Goal: Information Seeking & Learning: Learn about a topic

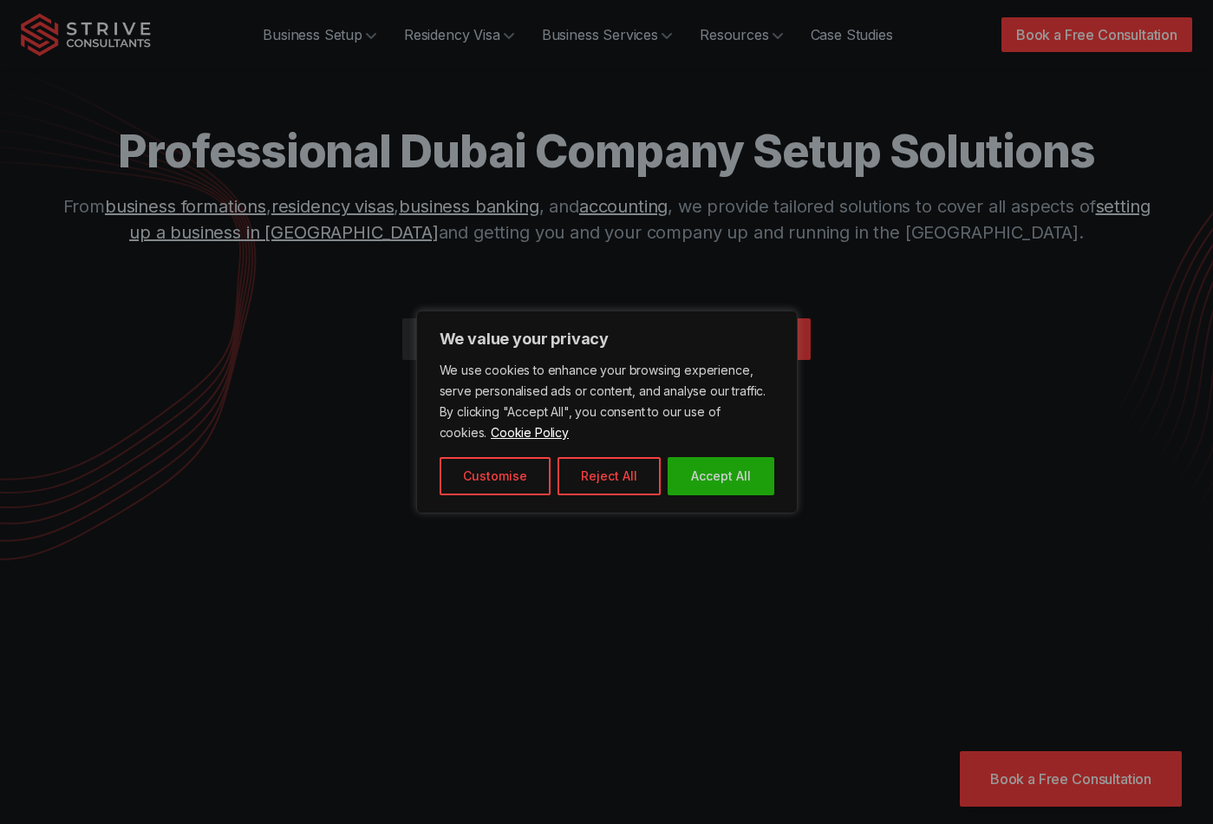
scroll to position [180, 0]
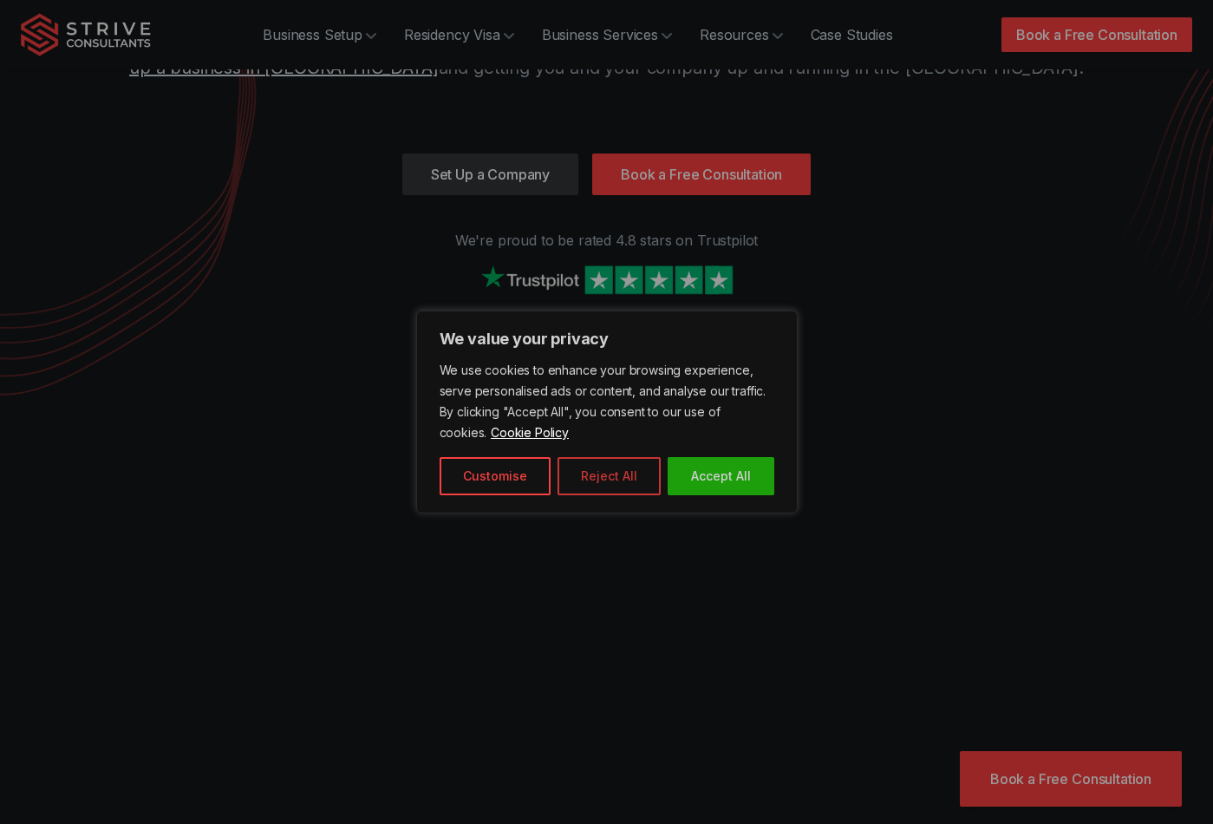
click at [584, 470] on button "Reject All" at bounding box center [609, 476] width 103 height 38
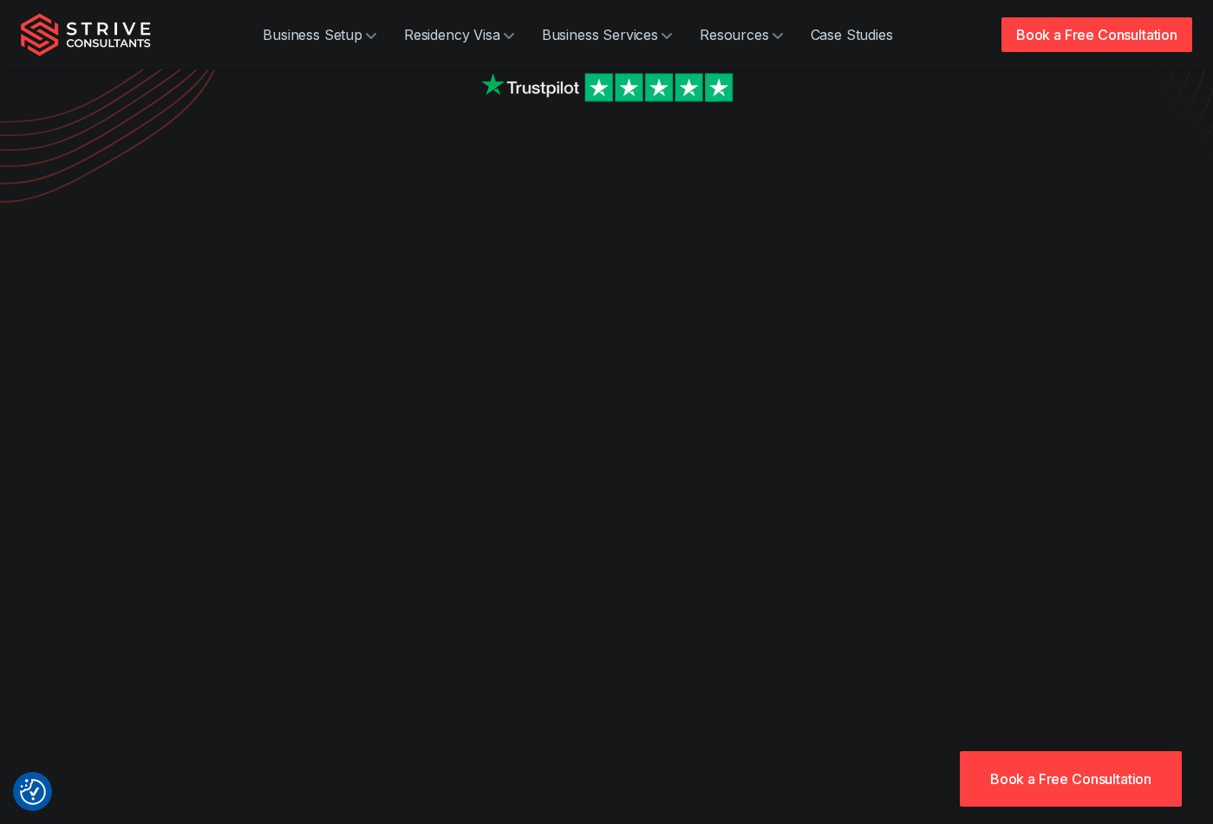
scroll to position [460, 0]
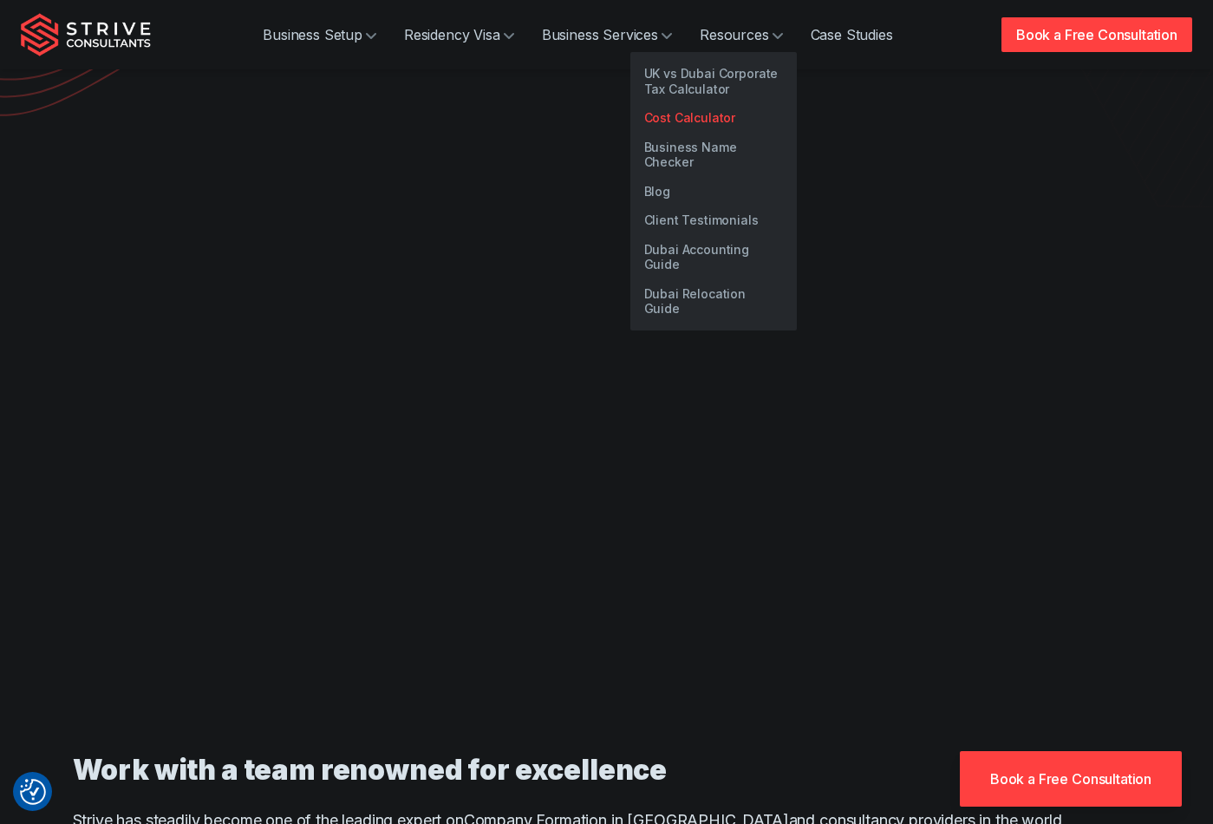
click at [713, 113] on link "Cost Calculator" at bounding box center [713, 117] width 166 height 29
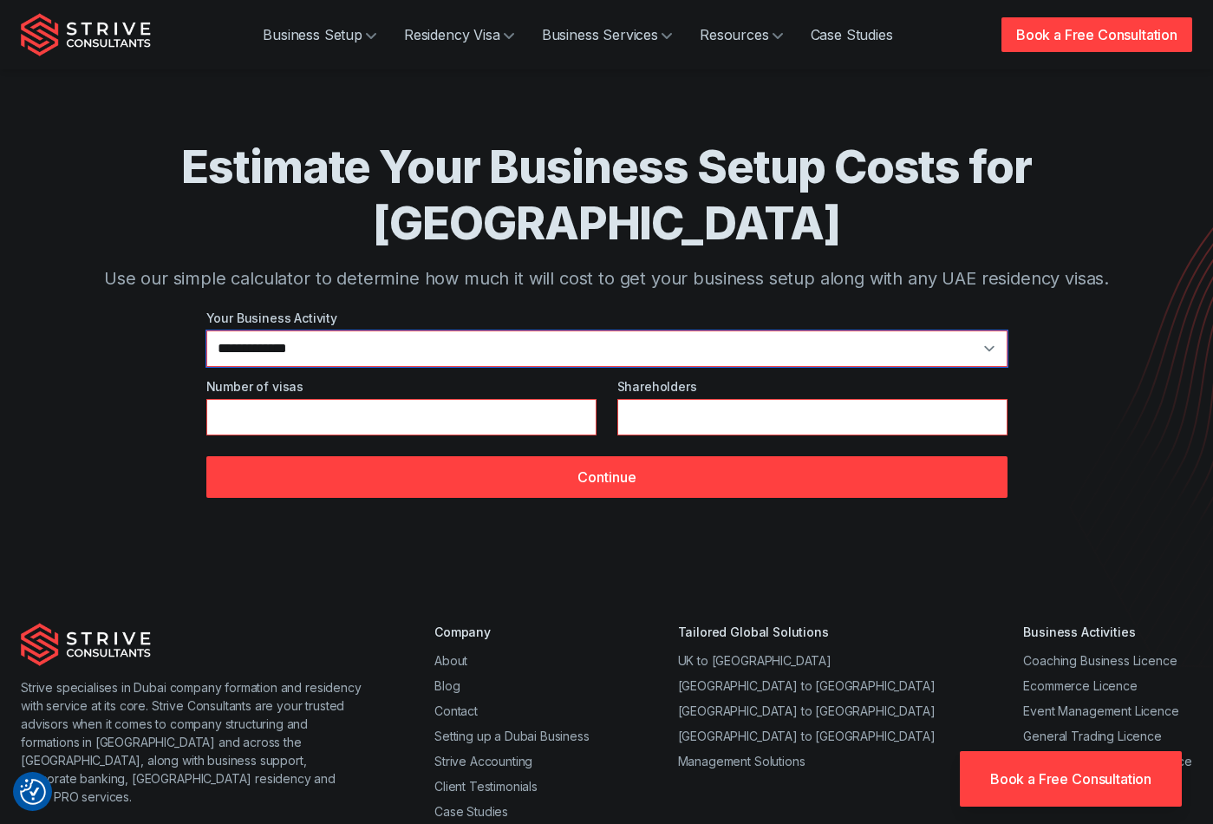
click at [362, 330] on select "**********" at bounding box center [606, 348] width 801 height 36
select select "**"
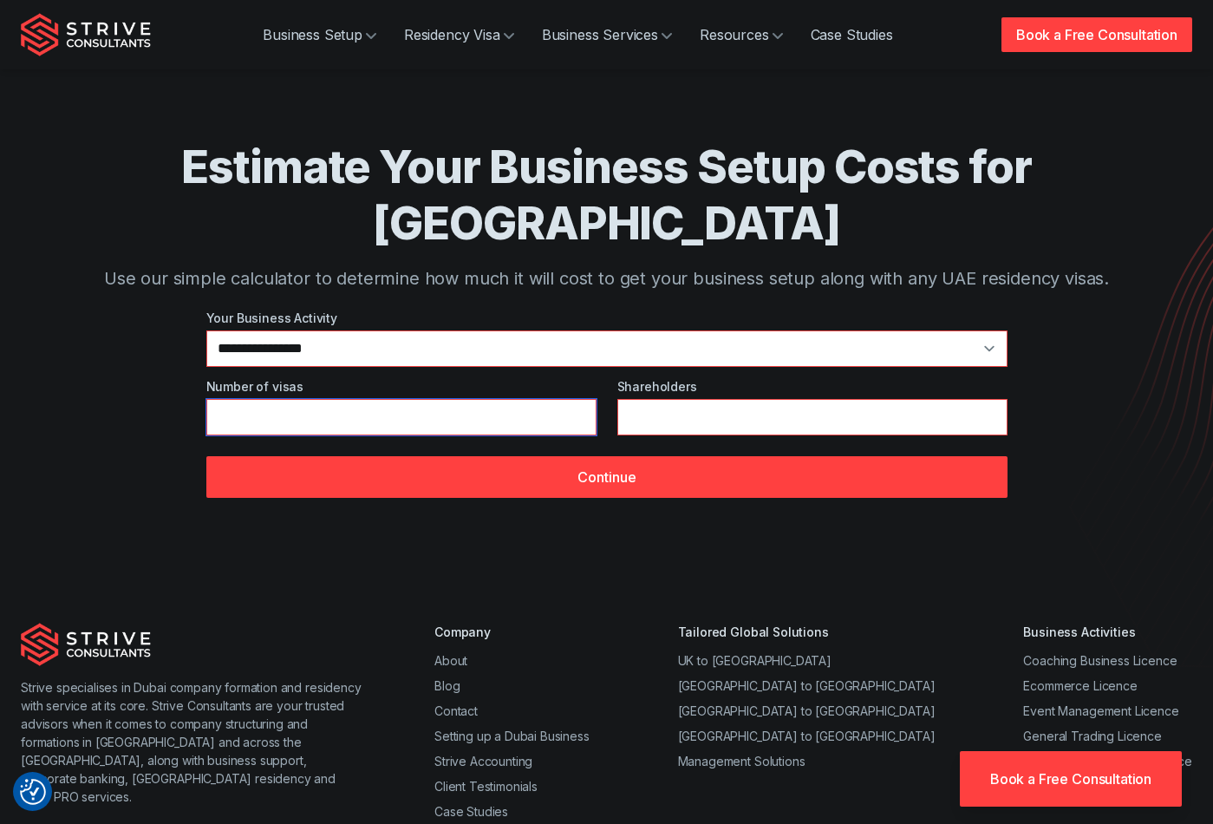
click at [293, 399] on input "*" at bounding box center [401, 417] width 390 height 36
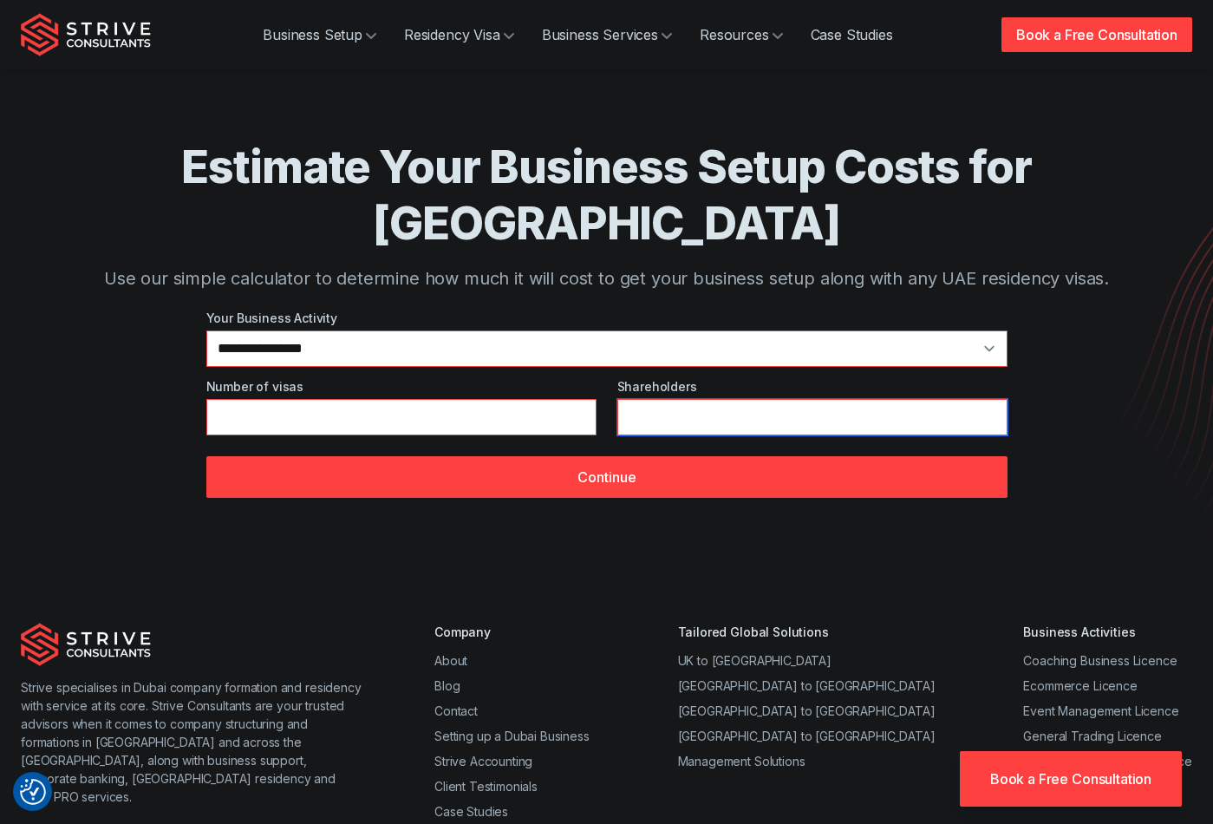
click at [633, 399] on input "*" at bounding box center [812, 417] width 390 height 36
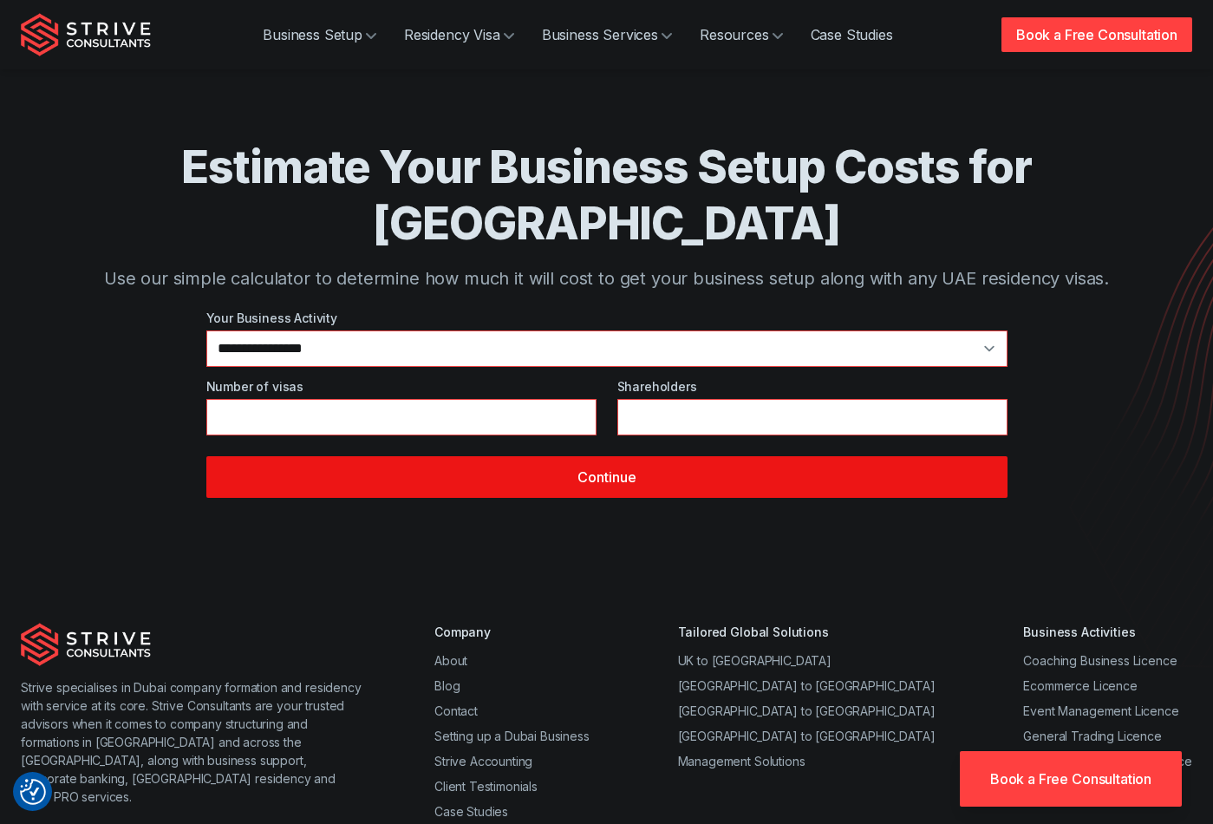
click at [636, 456] on button "Continue" at bounding box center [606, 477] width 801 height 42
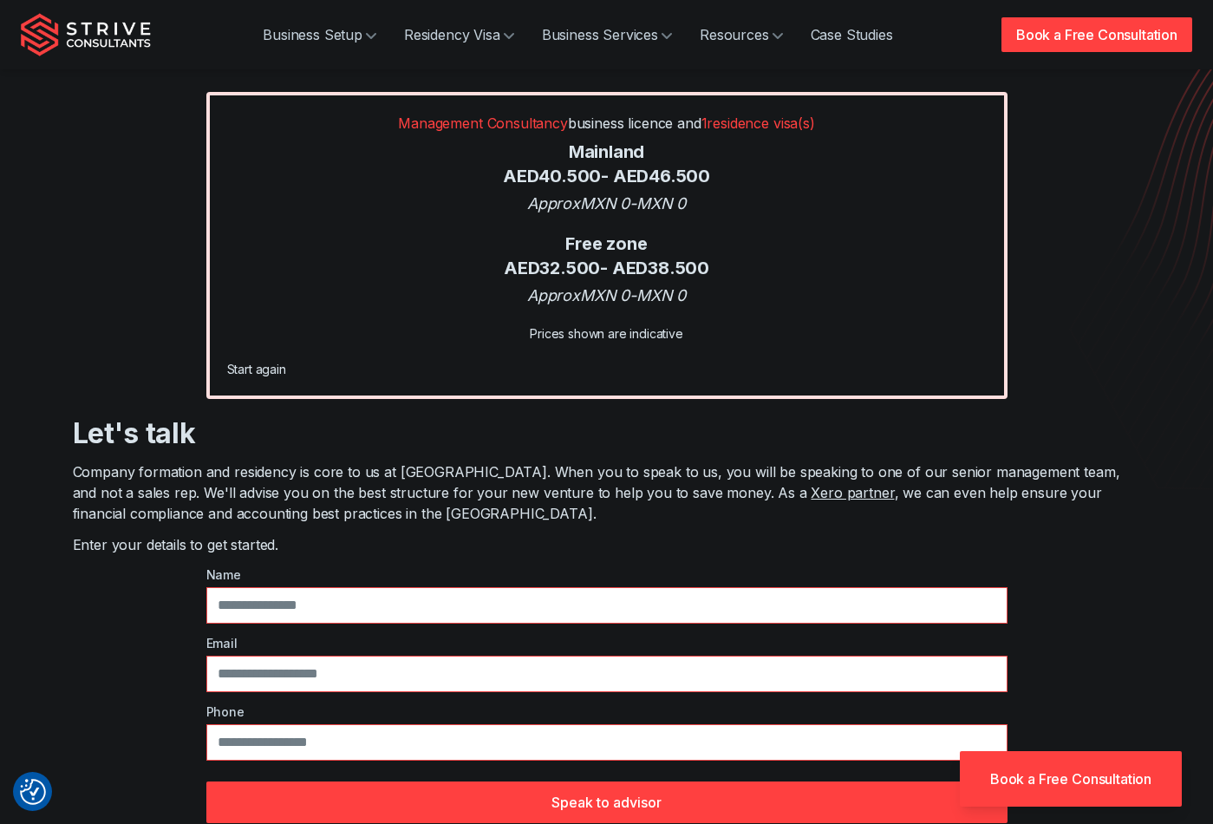
scroll to position [201, 0]
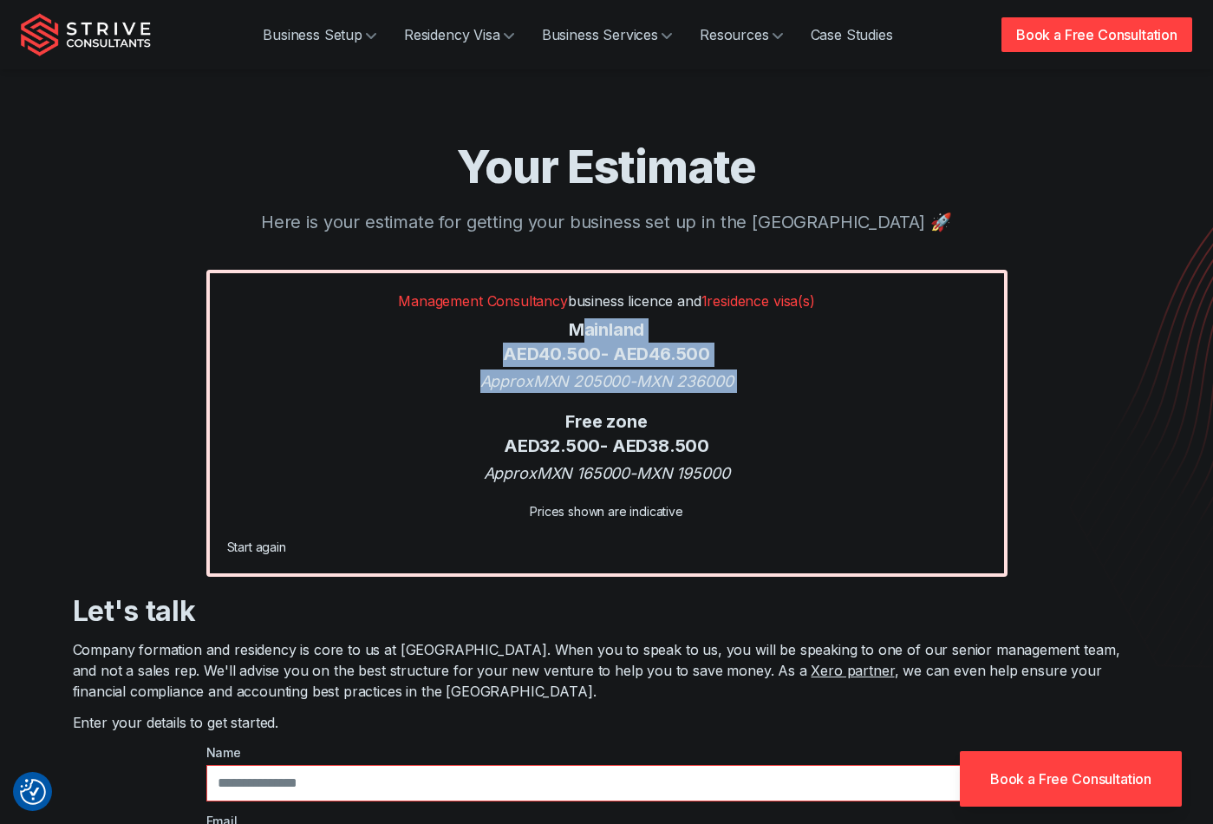
drag, startPoint x: 577, startPoint y: 334, endPoint x: 838, endPoint y: 395, distance: 268.0
click at [840, 395] on div "Management Consultancy business licence and 1 residence visa(s) Mainland AED 40…" at bounding box center [606, 423] width 801 height 307
click at [838, 395] on div "Management Consultancy business licence and 1 residence visa(s) Mainland AED 40…" at bounding box center [606, 423] width 801 height 307
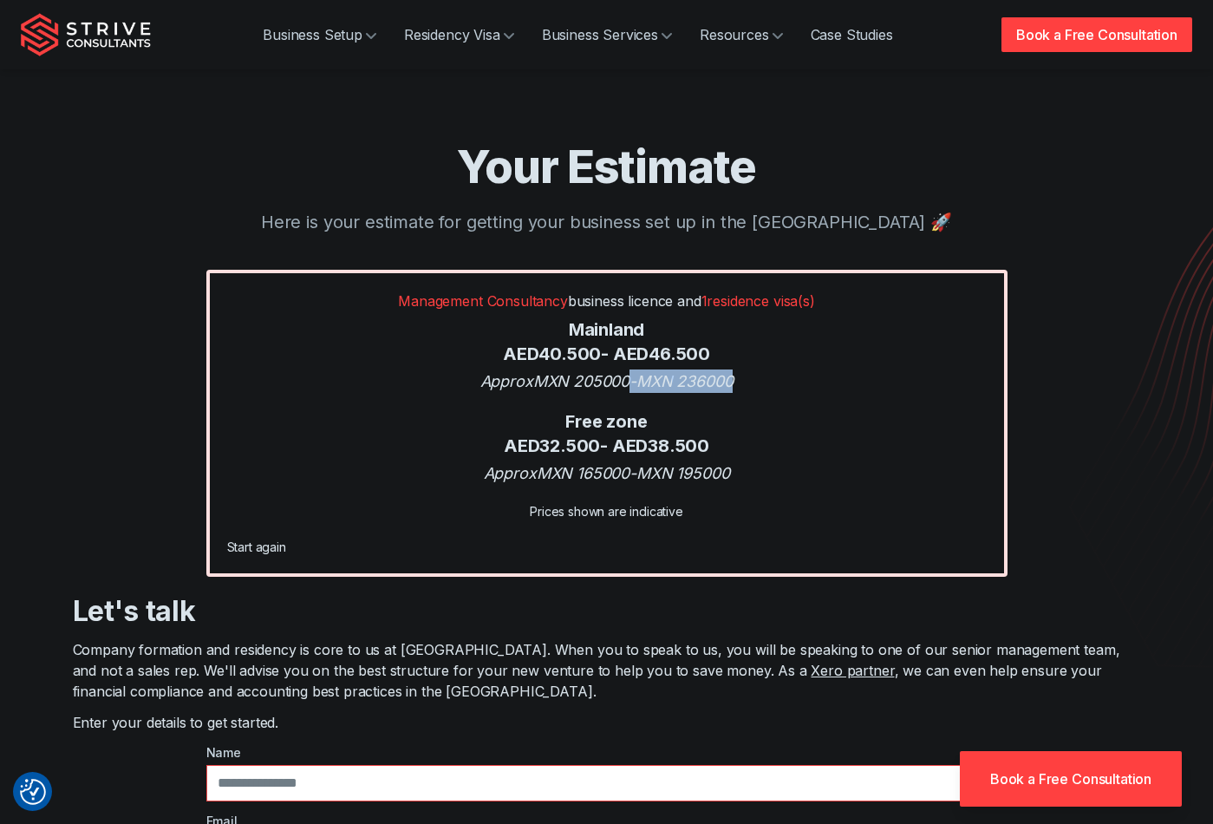
drag, startPoint x: 632, startPoint y: 378, endPoint x: 740, endPoint y: 388, distance: 108.8
click at [740, 386] on div "Approx MXN 205000 - MXN 236000" at bounding box center [607, 380] width 760 height 23
click at [743, 396] on div "Management Consultancy business licence and 1 residence visa(s) Mainland AED 40…" at bounding box center [606, 423] width 801 height 307
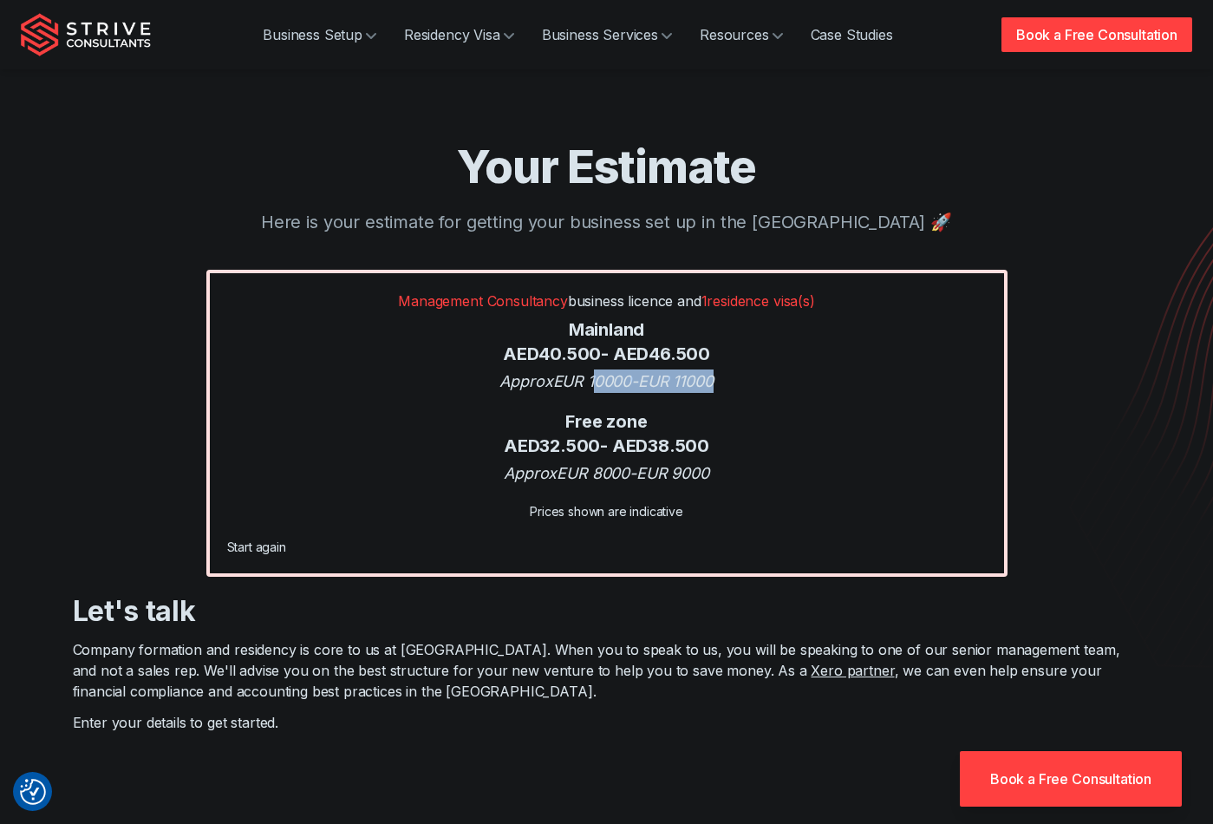
drag, startPoint x: 597, startPoint y: 387, endPoint x: 728, endPoint y: 391, distance: 131.9
click at [728, 391] on div "Approx EUR 10000 - EUR 11000" at bounding box center [607, 380] width 760 height 23
click at [240, 551] on link "Start again" at bounding box center [256, 546] width 59 height 15
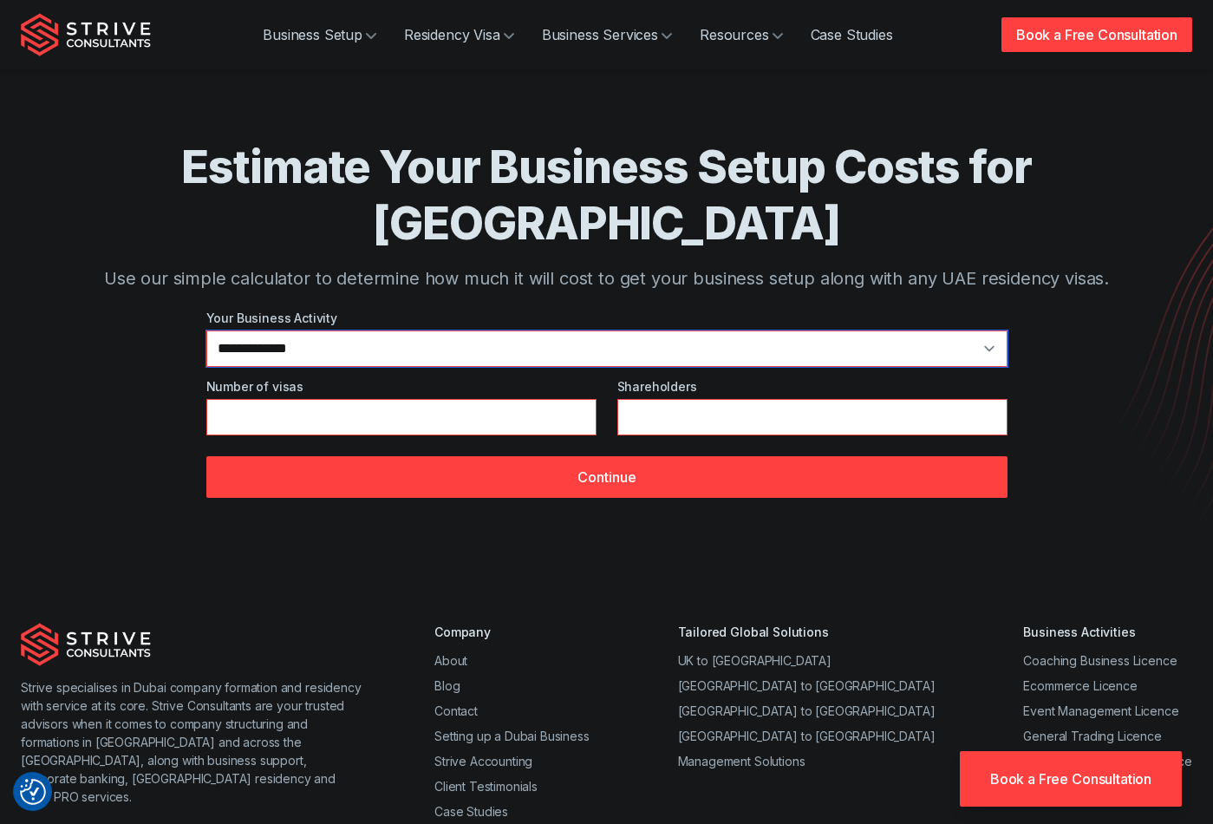
click at [388, 330] on select "**********" at bounding box center [606, 348] width 801 height 36
select select "**"
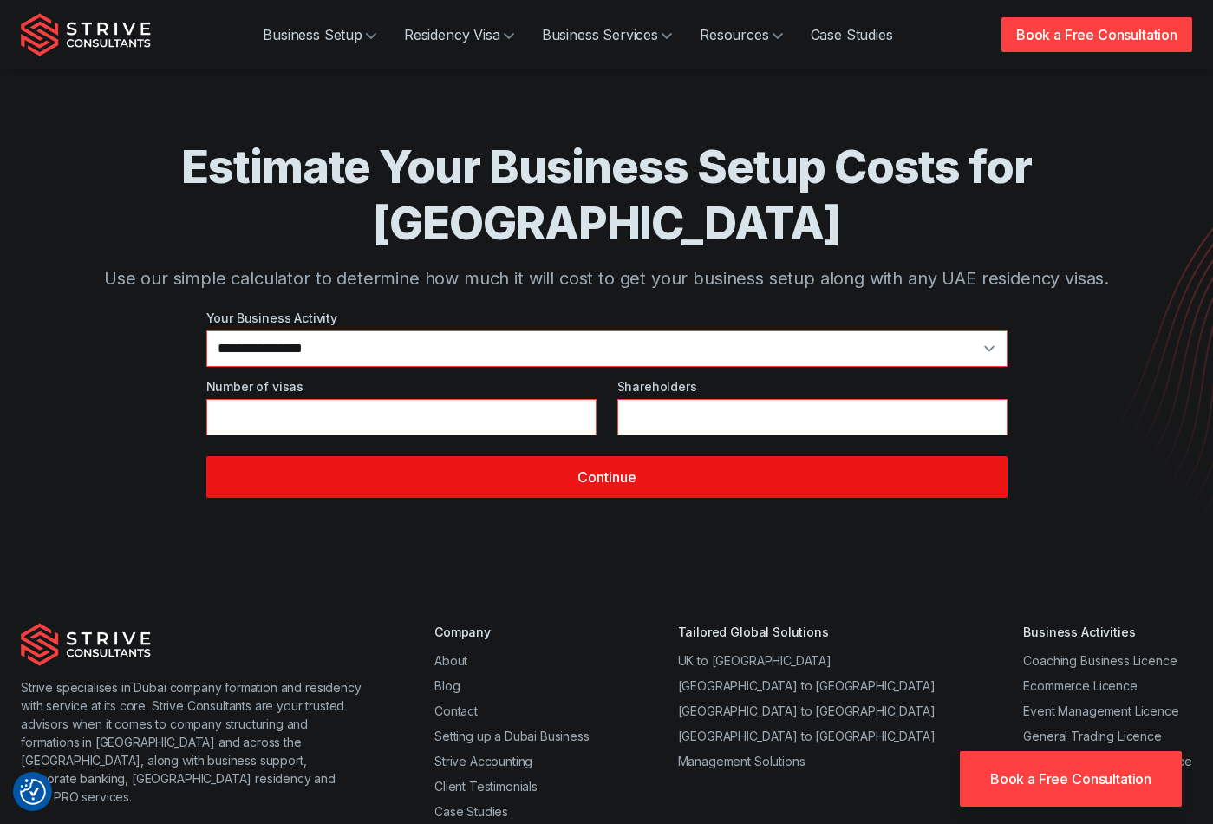
click at [519, 456] on button "Continue" at bounding box center [606, 477] width 801 height 42
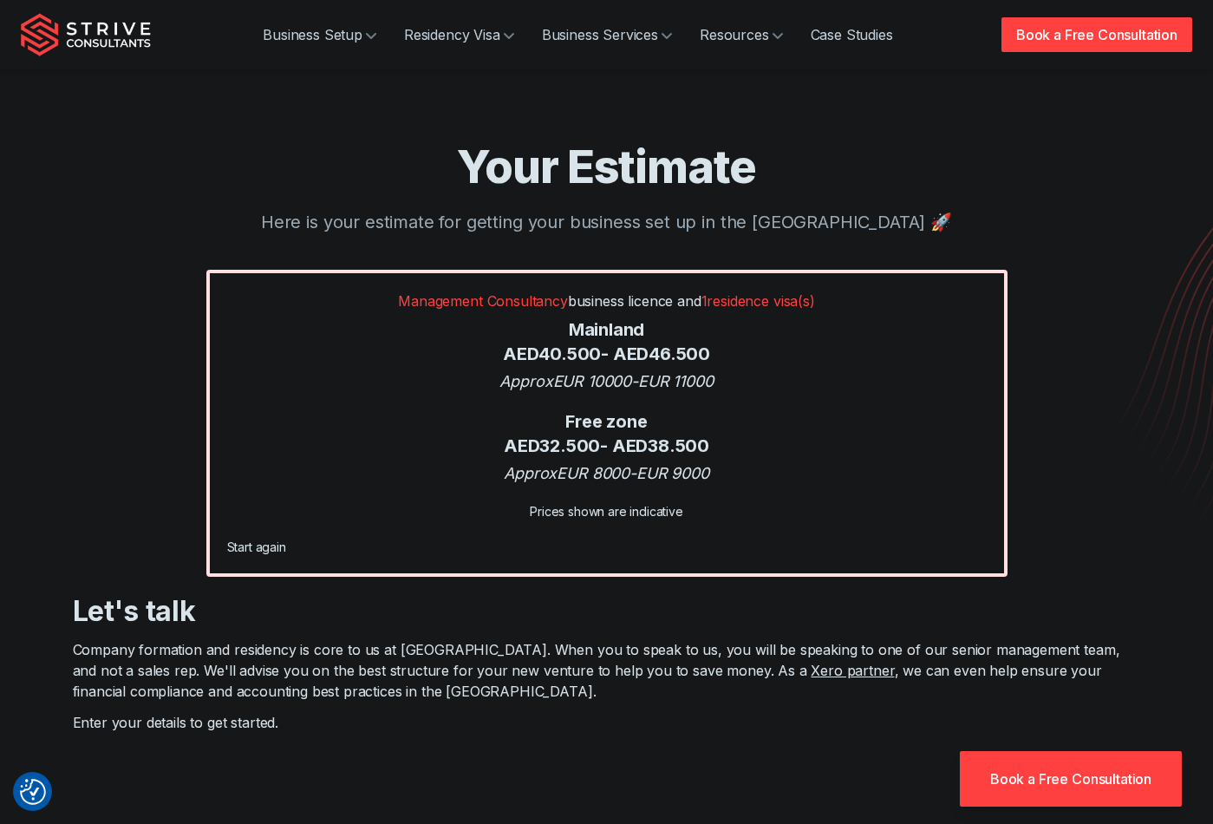
click at [271, 550] on link "Start again" at bounding box center [256, 546] width 59 height 15
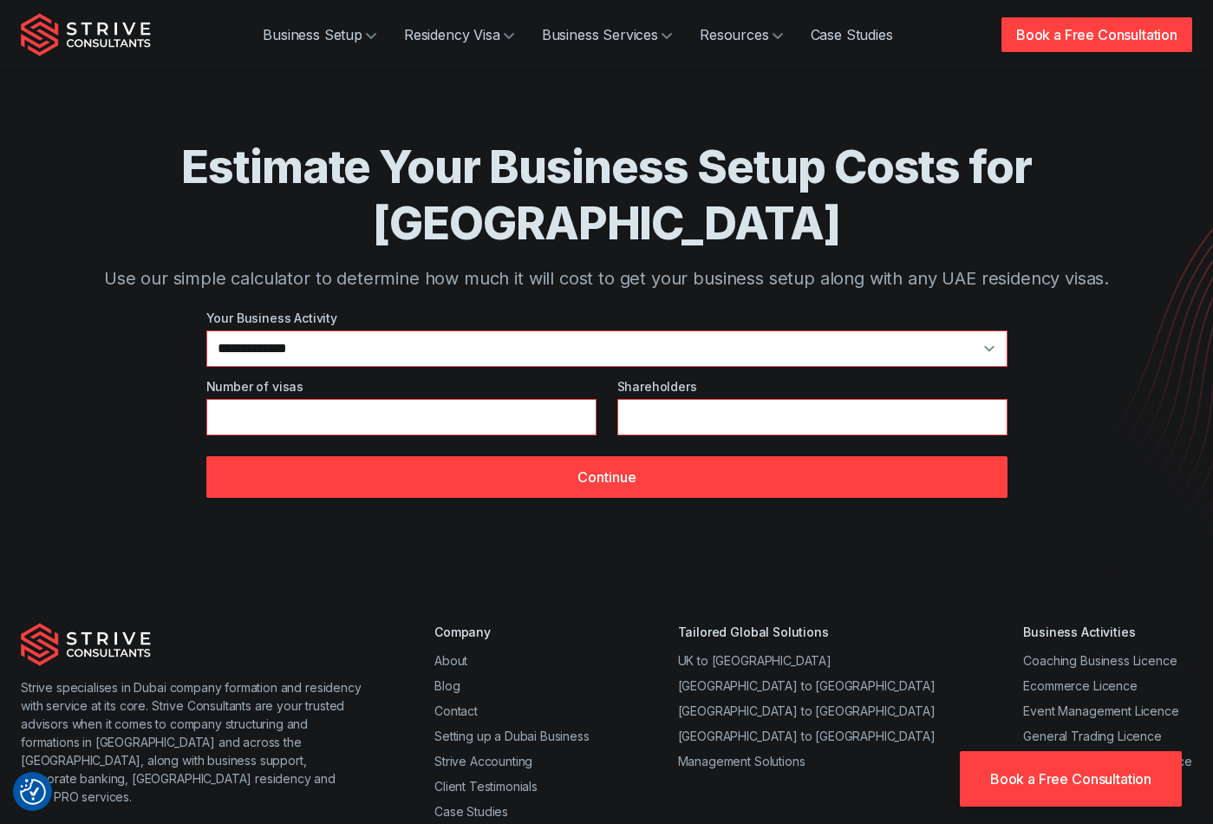
click at [397, 314] on div "**********" at bounding box center [606, 403] width 801 height 189
click at [395, 330] on select "**********" at bounding box center [606, 348] width 801 height 36
click at [849, 32] on link "Case Studies" at bounding box center [852, 34] width 110 height 35
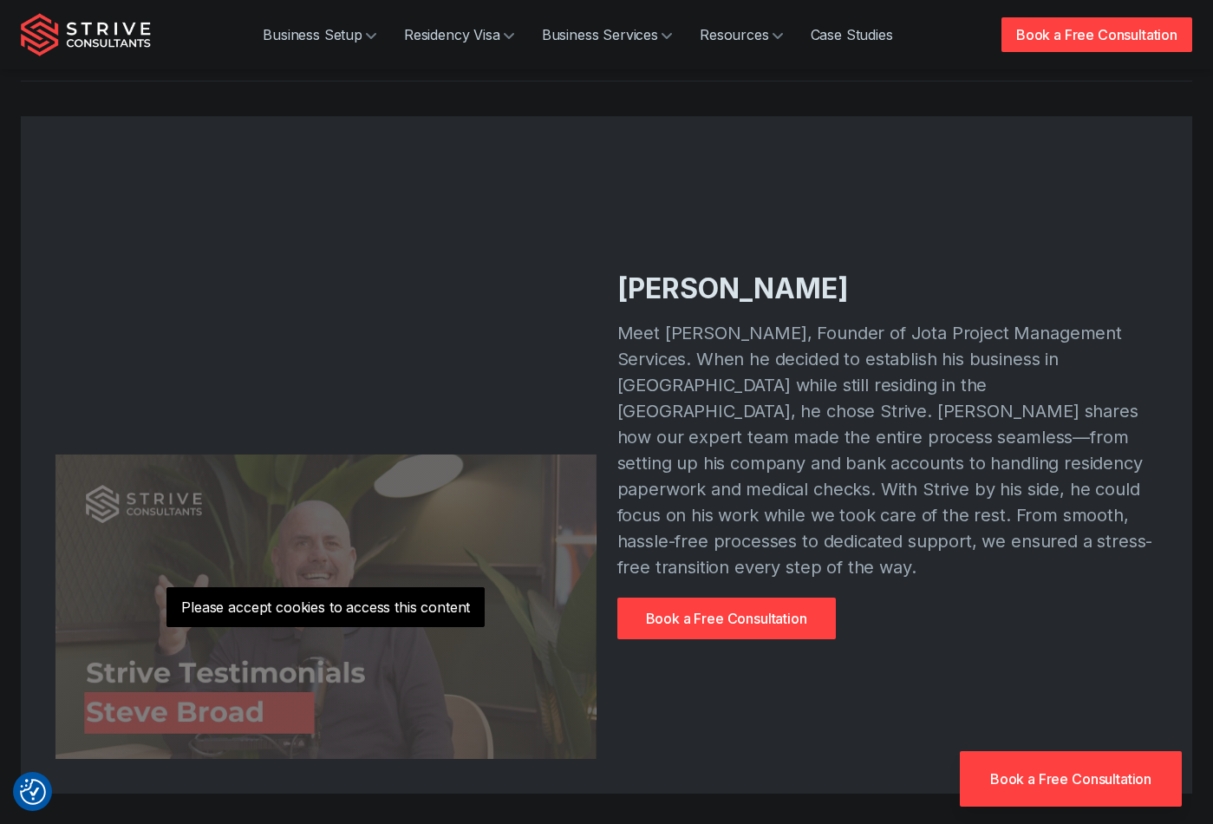
scroll to position [1241, 0]
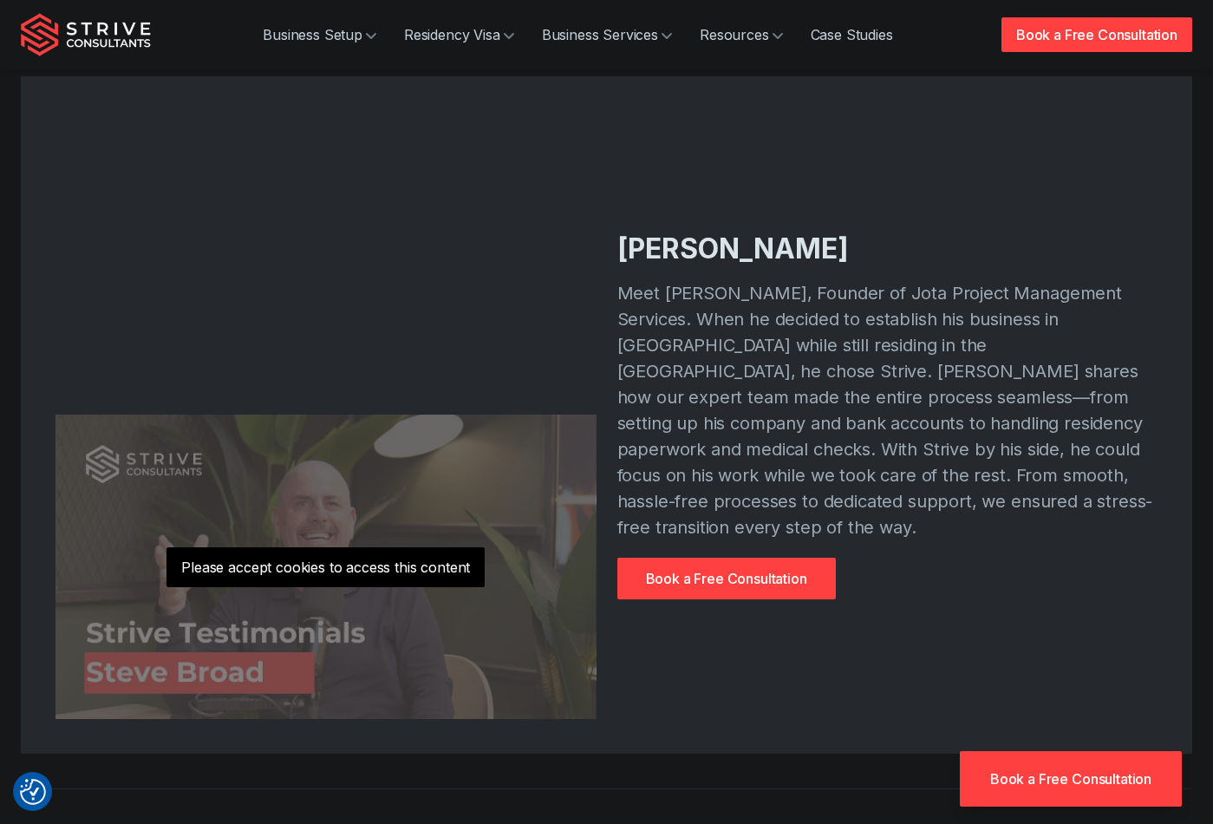
click at [358, 560] on p "Please accept cookies to access this content" at bounding box center [325, 567] width 318 height 40
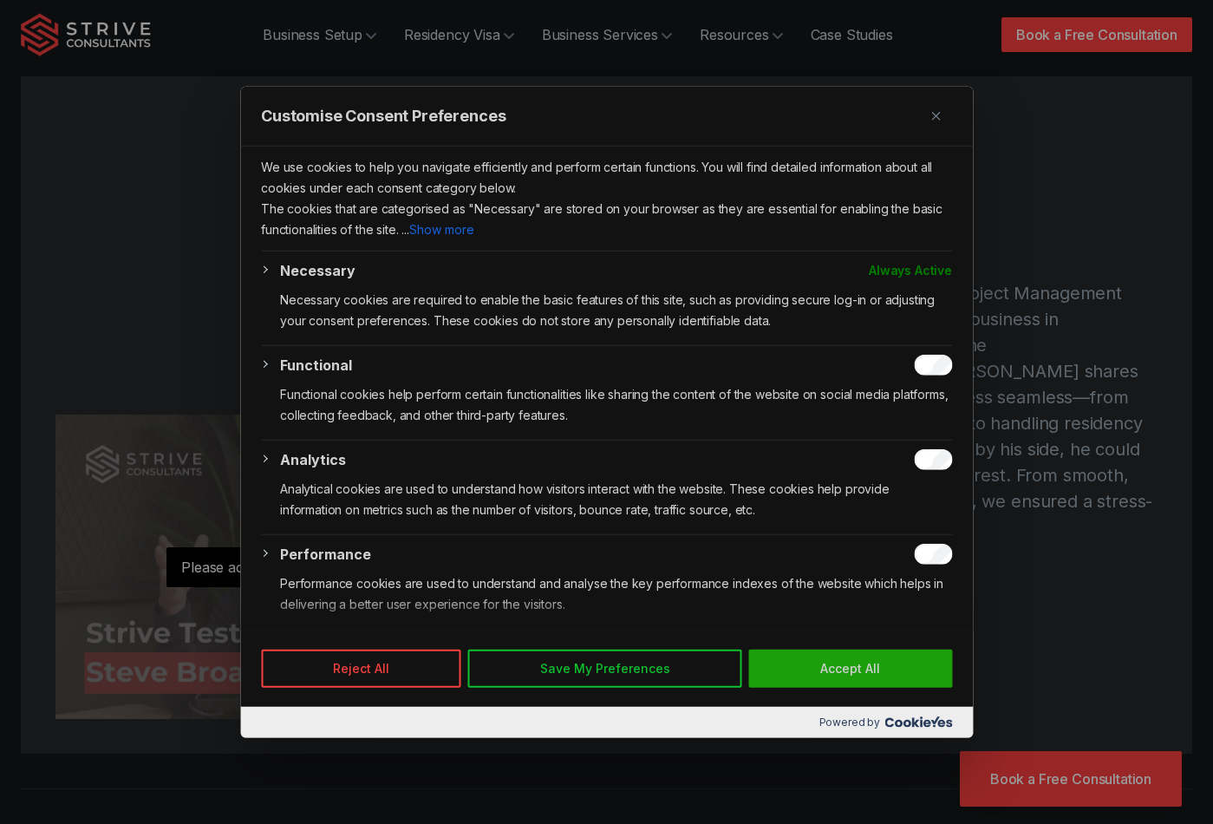
click at [801, 670] on button "Accept All" at bounding box center [850, 668] width 204 height 38
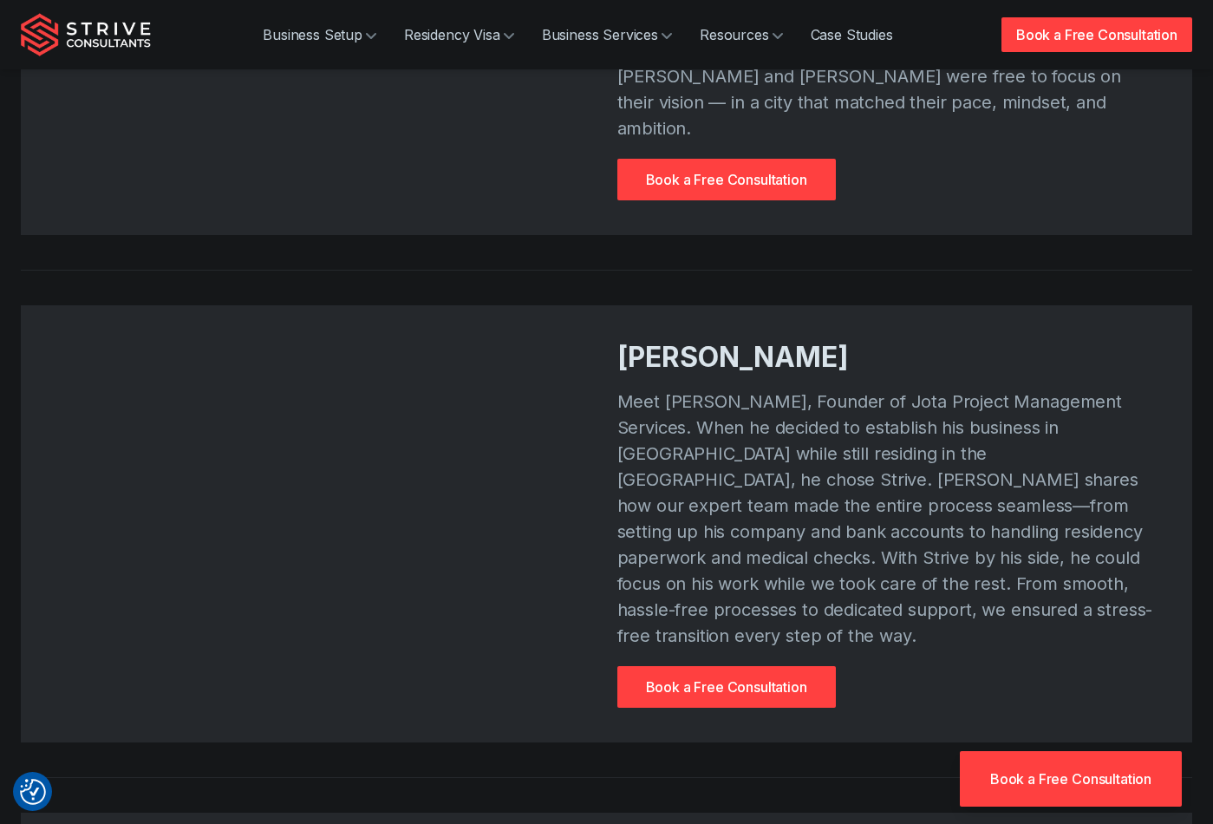
scroll to position [0, 0]
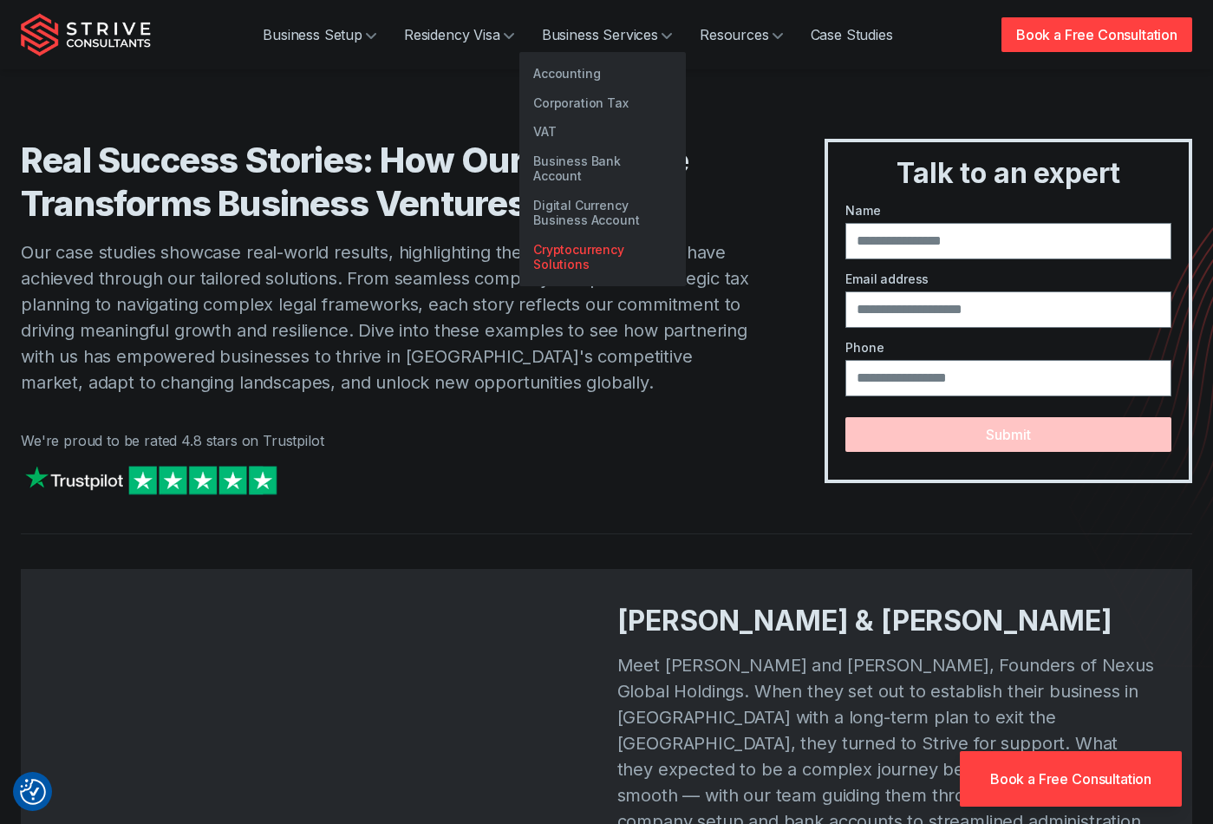
click at [580, 235] on link "Cryptocurrency Solutions" at bounding box center [602, 257] width 166 height 44
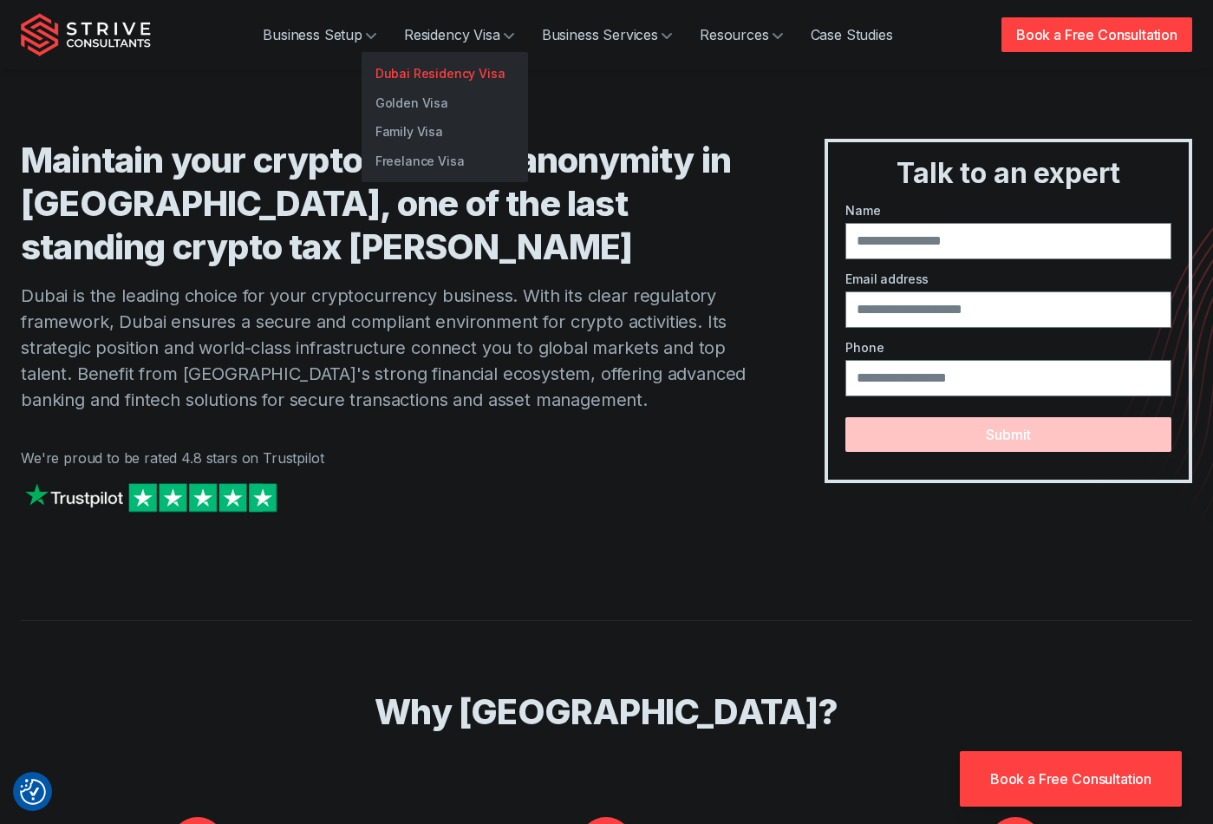
click at [418, 71] on link "Dubai Residency Visa" at bounding box center [445, 73] width 166 height 29
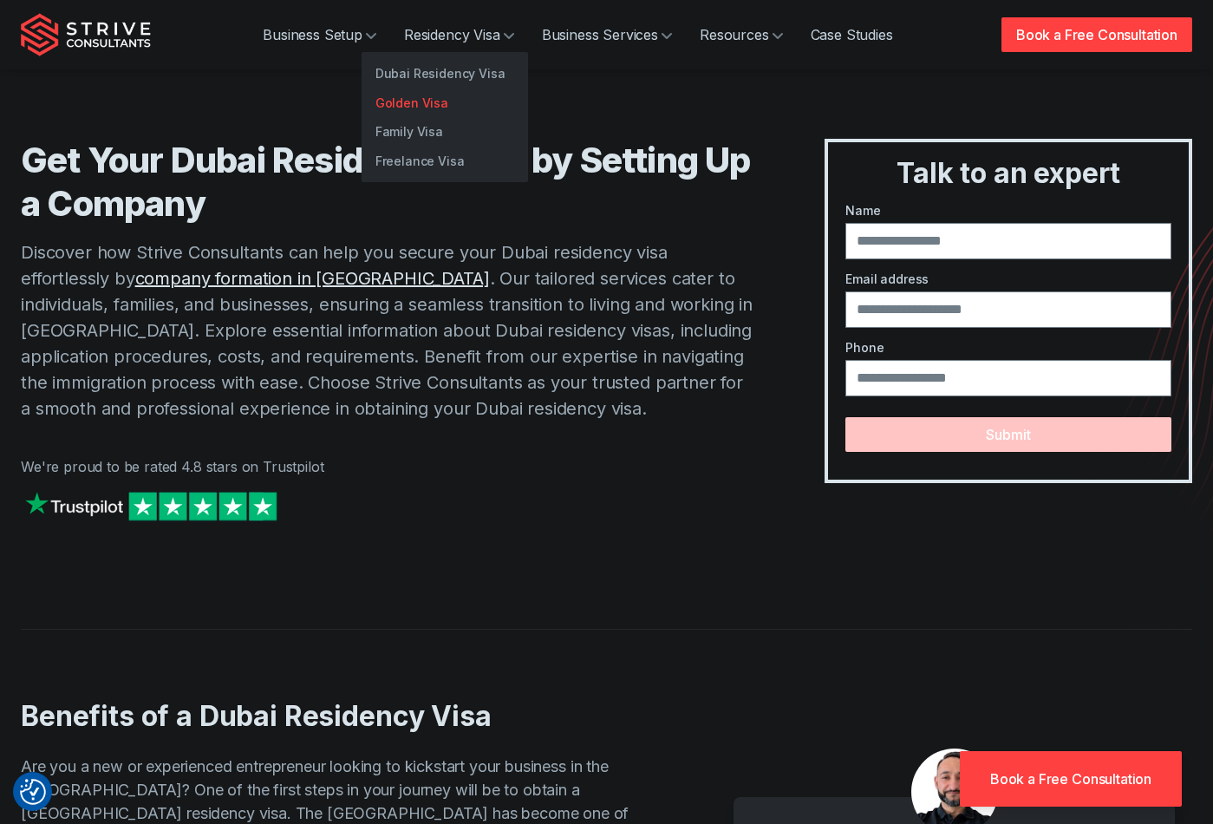
click at [430, 94] on link "Golden Visa" at bounding box center [445, 102] width 166 height 29
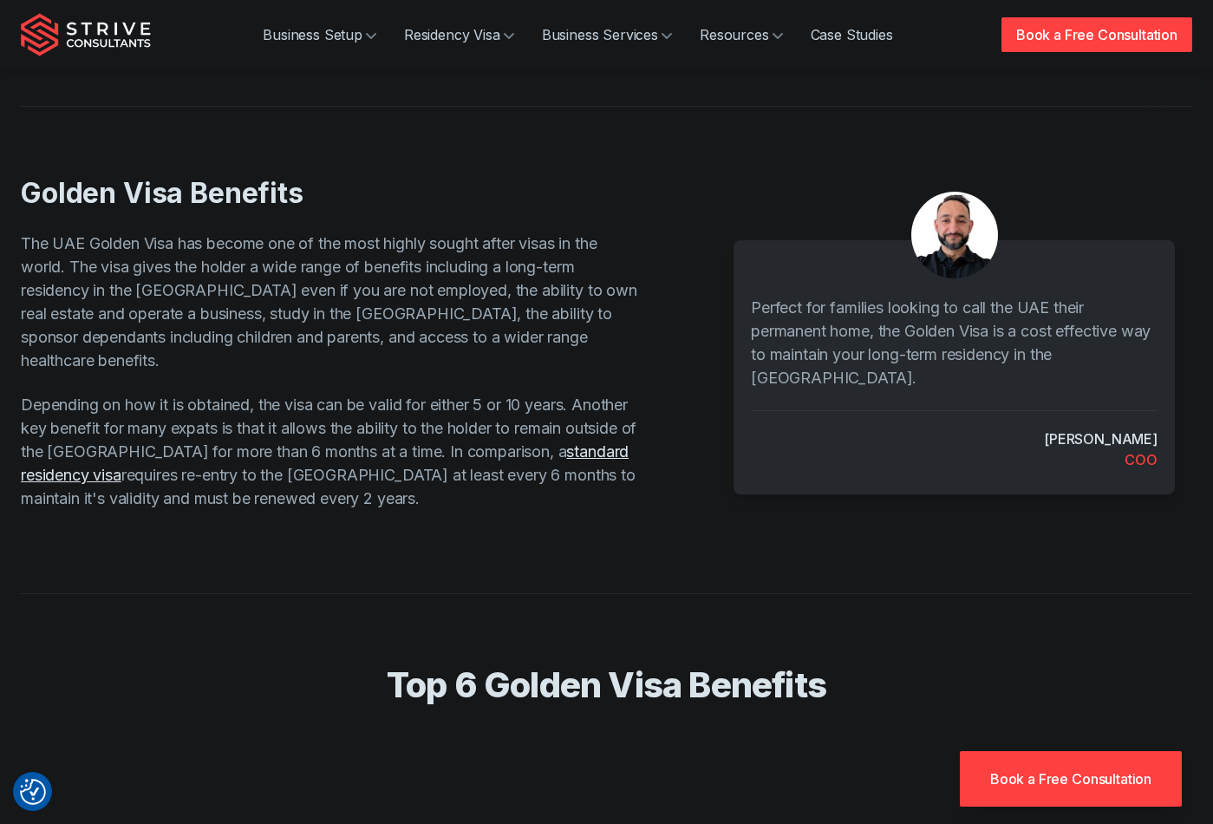
scroll to position [463, 0]
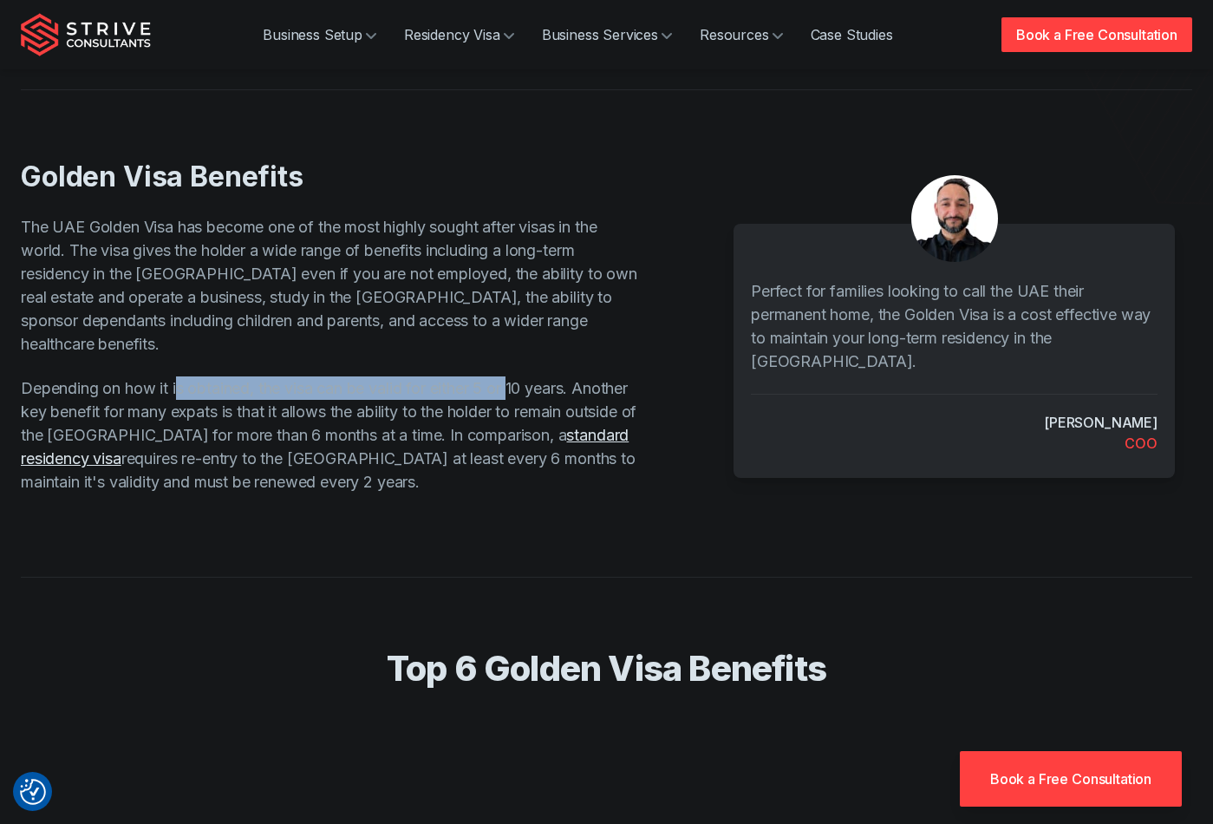
drag, startPoint x: 183, startPoint y: 356, endPoint x: 536, endPoint y: 354, distance: 352.9
click at [522, 376] on p "Depending on how it is obtained, the visa can be valid for either 5 or 10 years…" at bounding box center [330, 434] width 619 height 117
click at [568, 376] on p "Depending on how it is obtained, the visa can be valid for either 5 or 10 years…" at bounding box center [330, 434] width 619 height 117
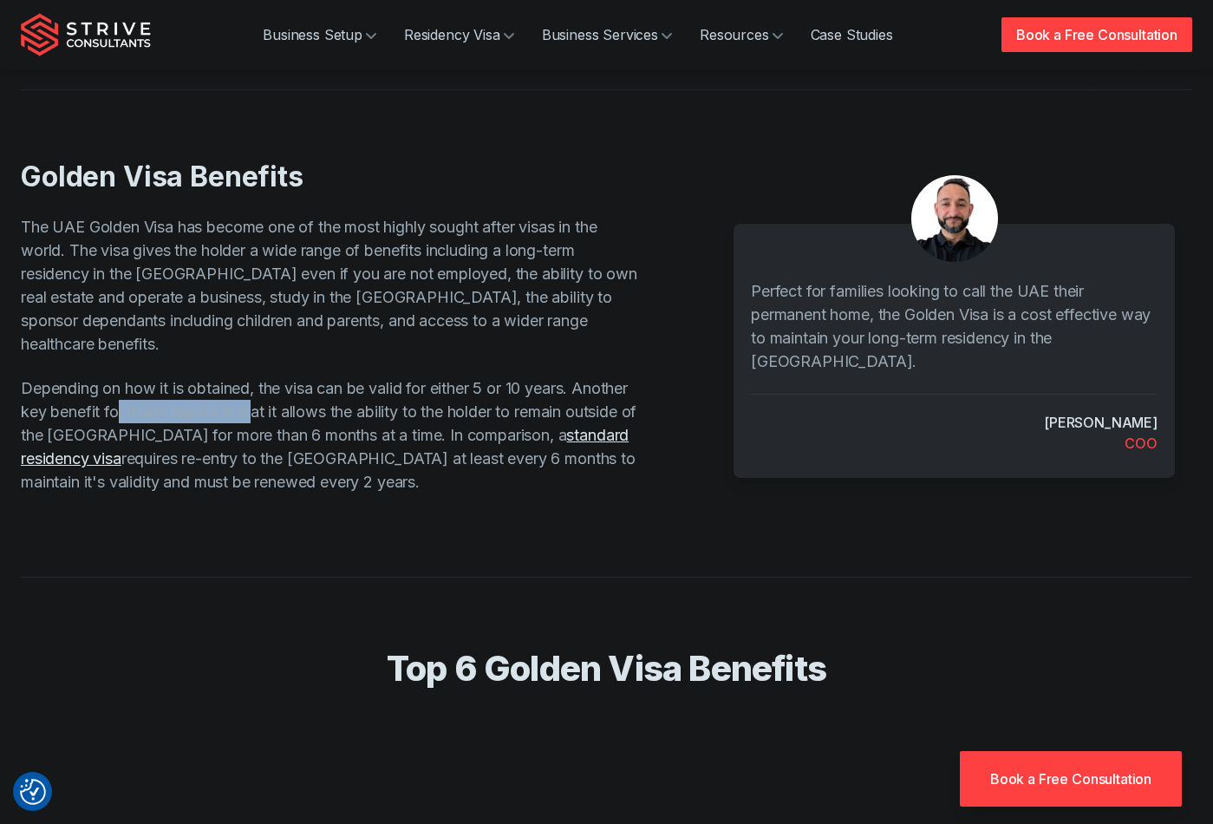
drag, startPoint x: 180, startPoint y: 377, endPoint x: 314, endPoint y: 382, distance: 133.6
click at [314, 382] on p "Depending on how it is obtained, the visa can be valid for either 5 or 10 years…" at bounding box center [330, 434] width 619 height 117
click at [342, 333] on div "Golden Visa Benefits The UAE Golden Visa has become one of the most highly soug…" at bounding box center [358, 327] width 675 height 334
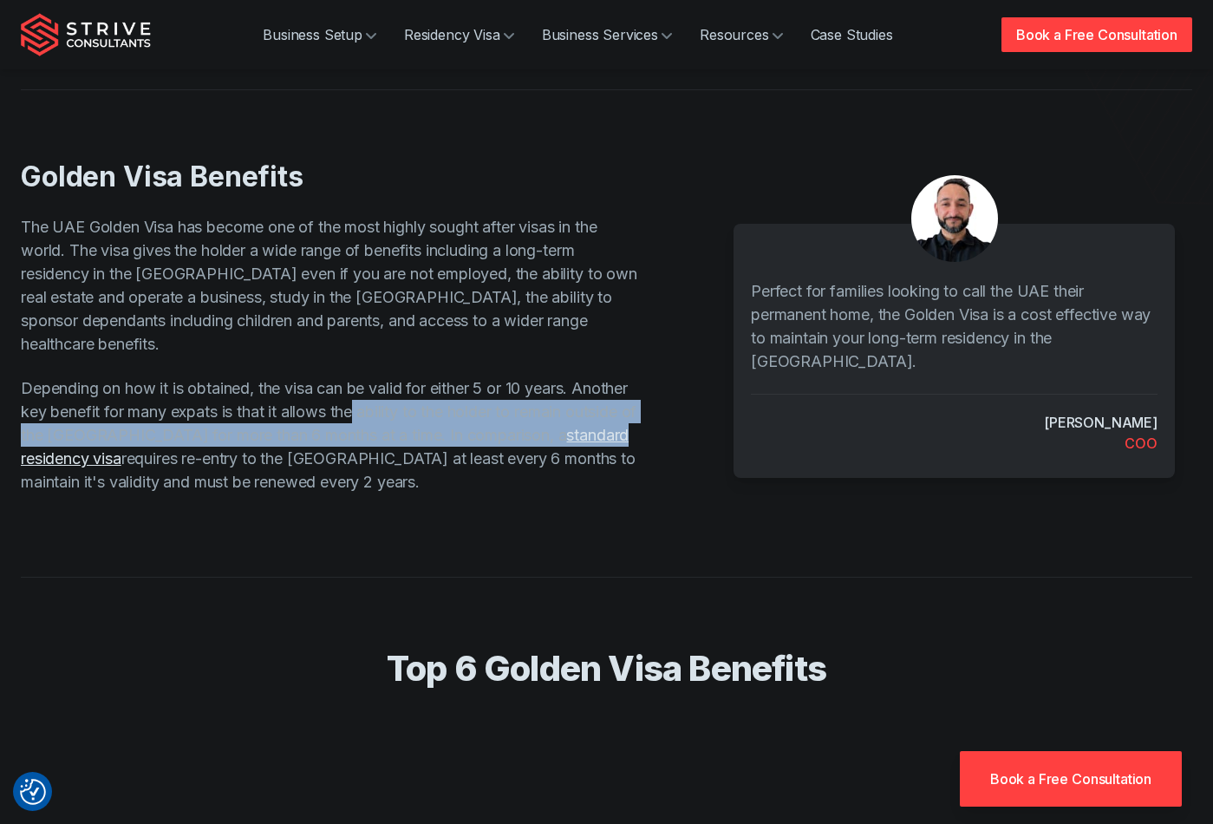
drag, startPoint x: 421, startPoint y: 398, endPoint x: 646, endPoint y: 399, distance: 225.4
click at [646, 399] on div "Golden Visa Benefits The UAE Golden Visa has become one of the most highly soug…" at bounding box center [358, 327] width 675 height 334
click at [651, 408] on div "Golden Visa Benefits The UAE Golden Visa has become one of the most highly soug…" at bounding box center [358, 327] width 675 height 334
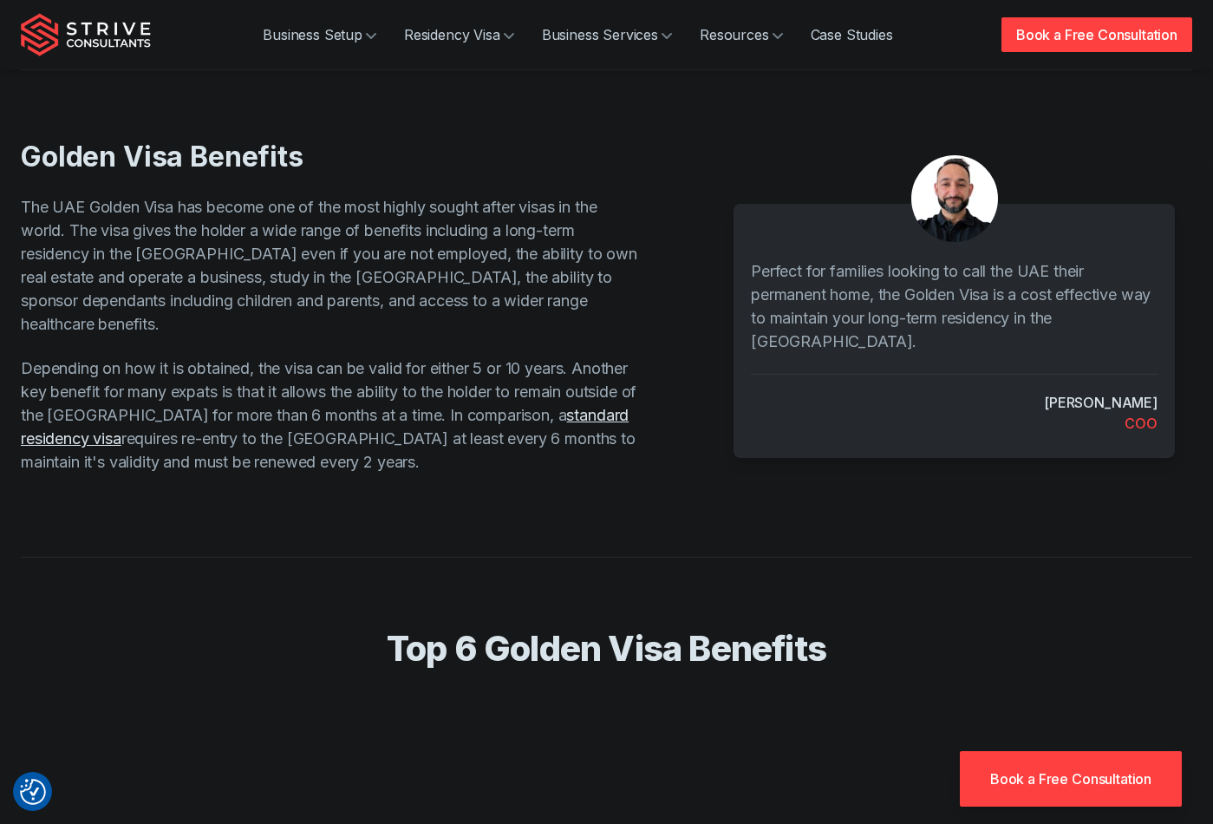
scroll to position [483, 0]
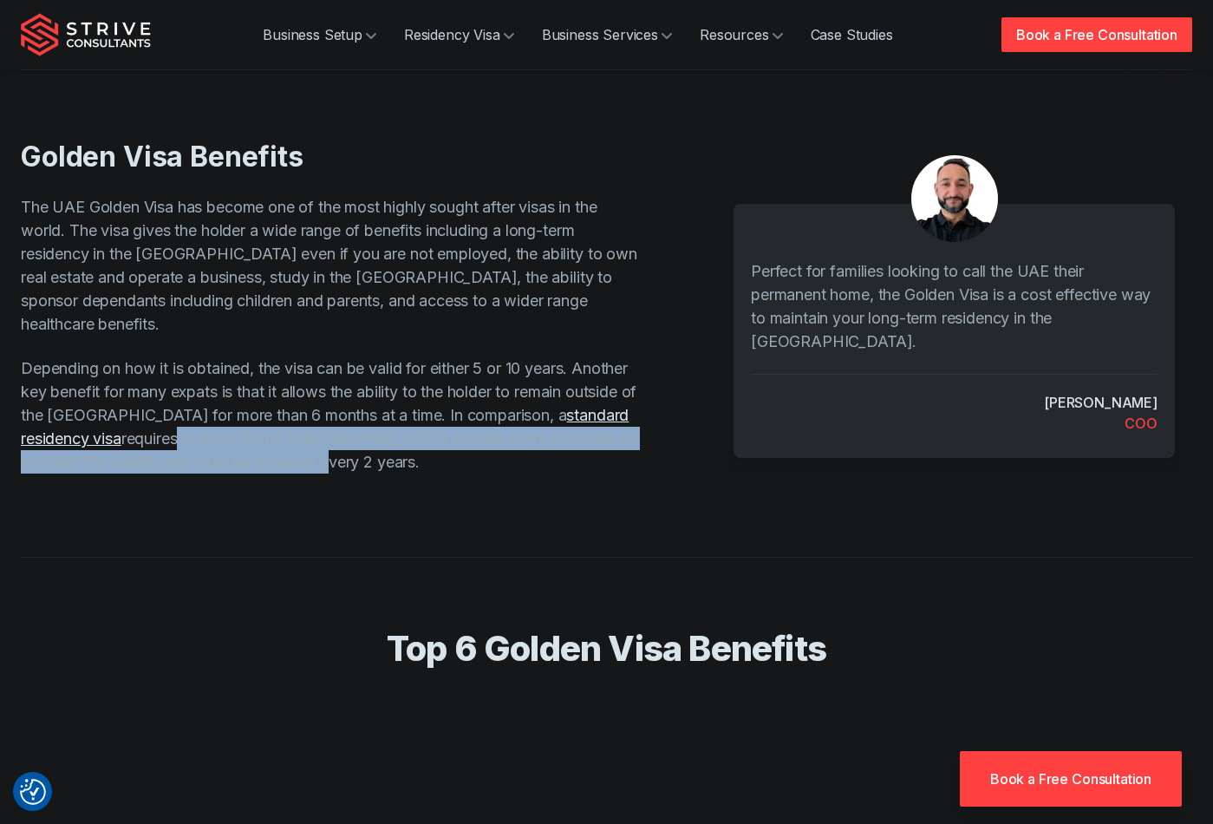
drag, startPoint x: 188, startPoint y: 415, endPoint x: 406, endPoint y: 434, distance: 218.5
click at [406, 427] on p "Depending on how it is obtained, the visa can be valid for either 5 or 10 years…" at bounding box center [330, 414] width 619 height 117
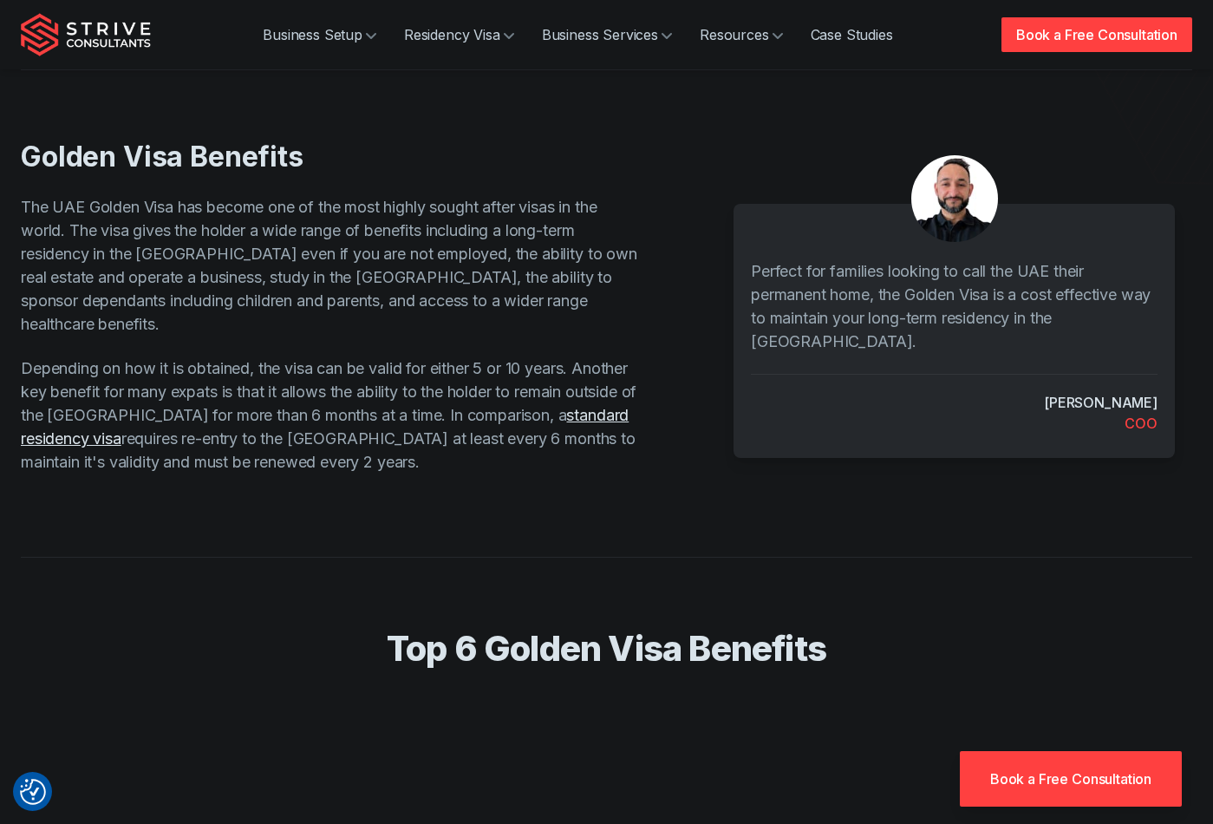
click at [408, 437] on p "Depending on how it is obtained, the visa can be valid for either 5 or 10 years…" at bounding box center [330, 414] width 619 height 117
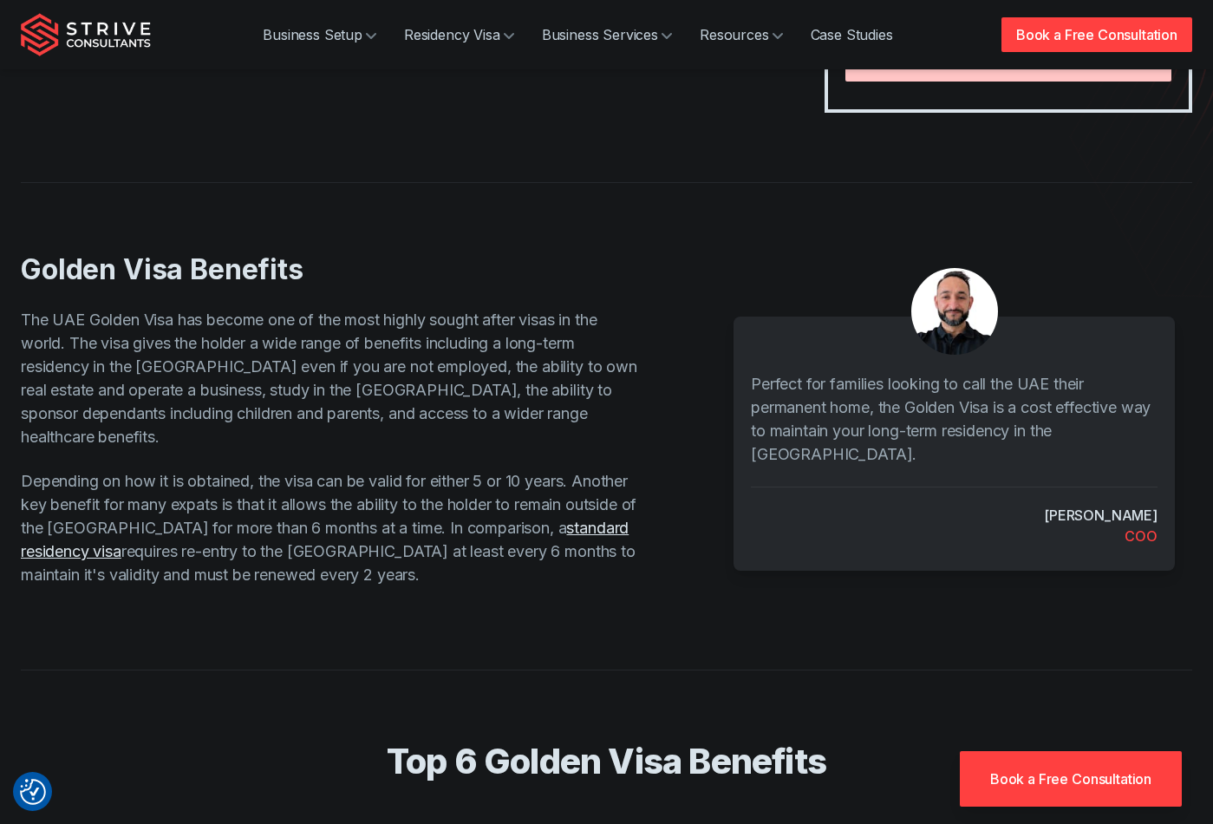
scroll to position [49, 0]
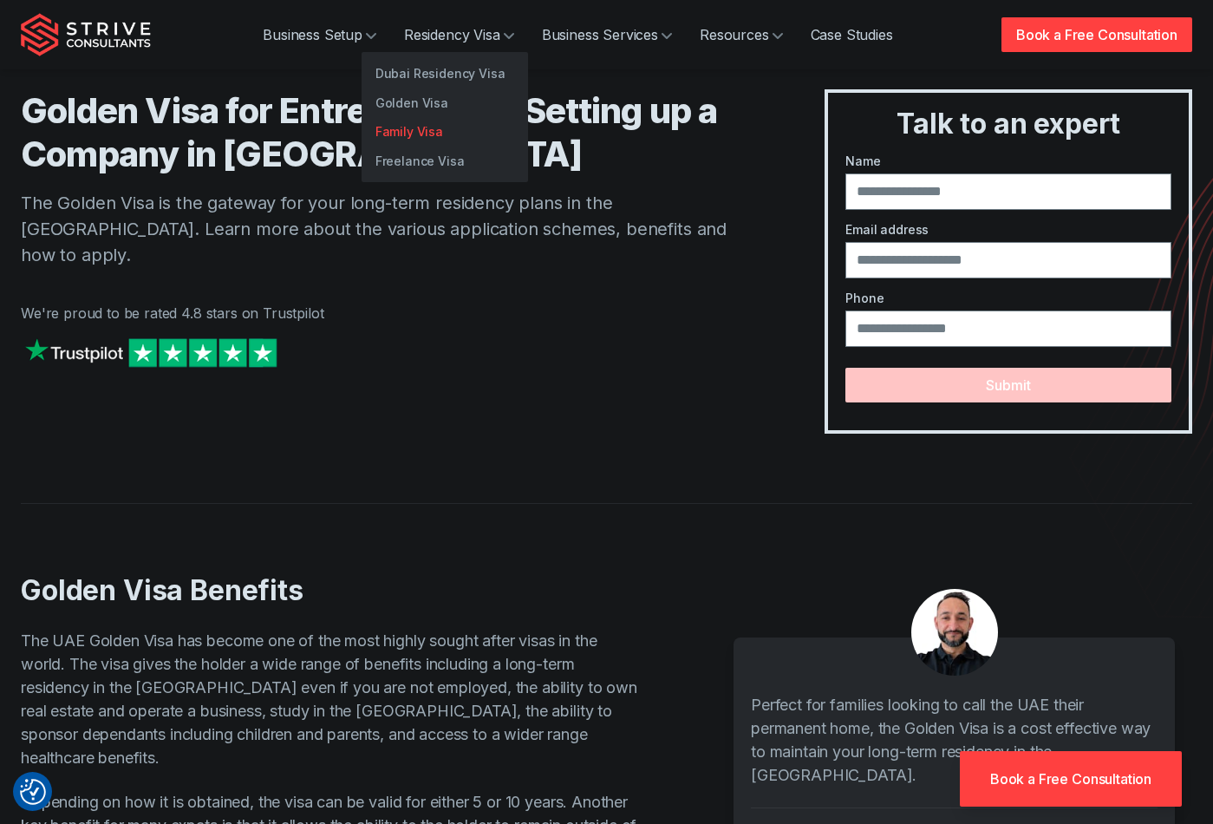
click at [421, 136] on link "Family Visa" at bounding box center [445, 131] width 166 height 29
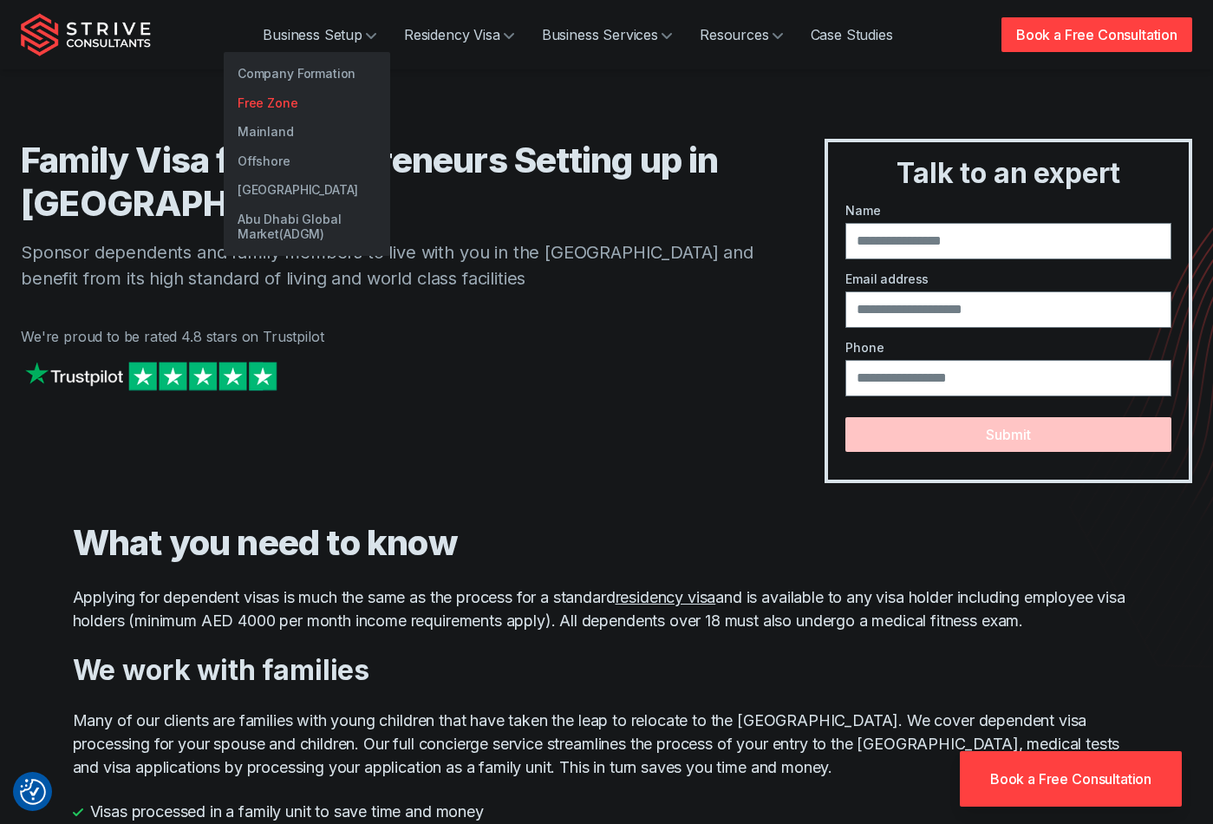
click at [269, 103] on link "Free Zone" at bounding box center [307, 102] width 166 height 29
